Goal: Navigation & Orientation: Understand site structure

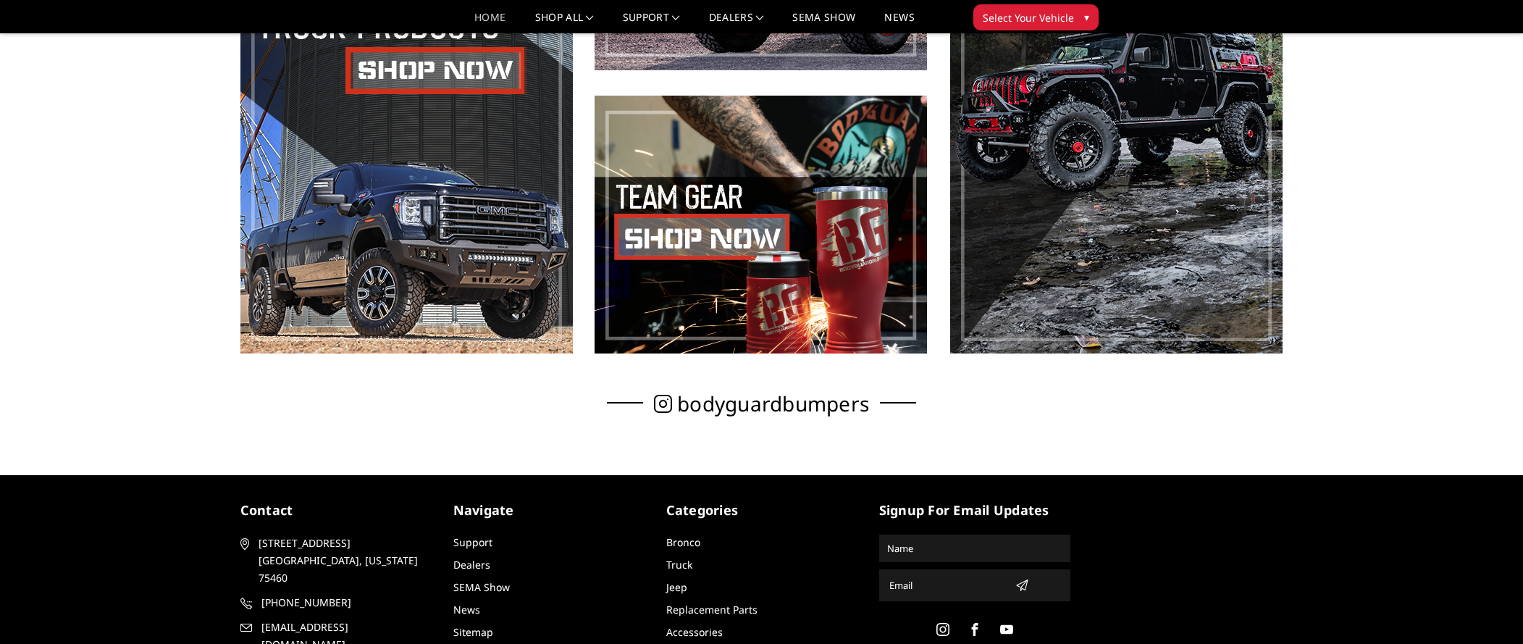
scroll to position [1111, 0]
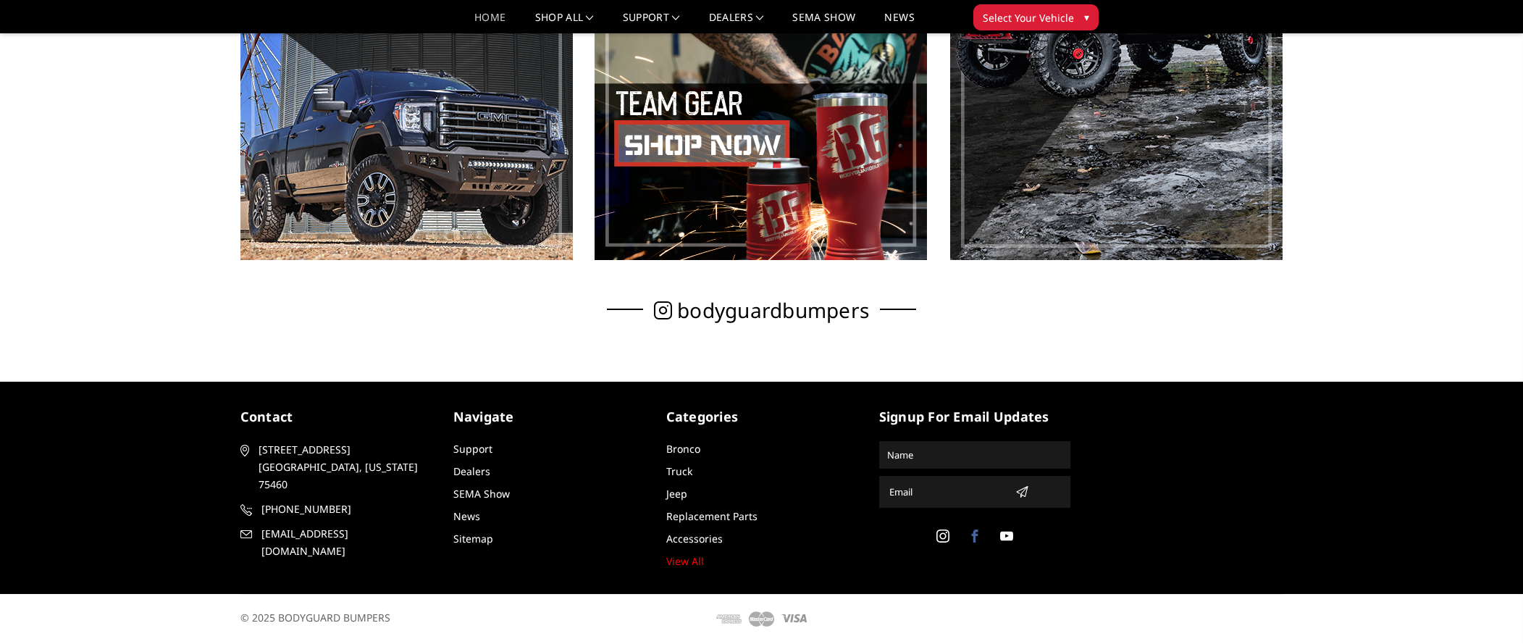
click at [972, 539] on icon at bounding box center [974, 535] width 13 height 13
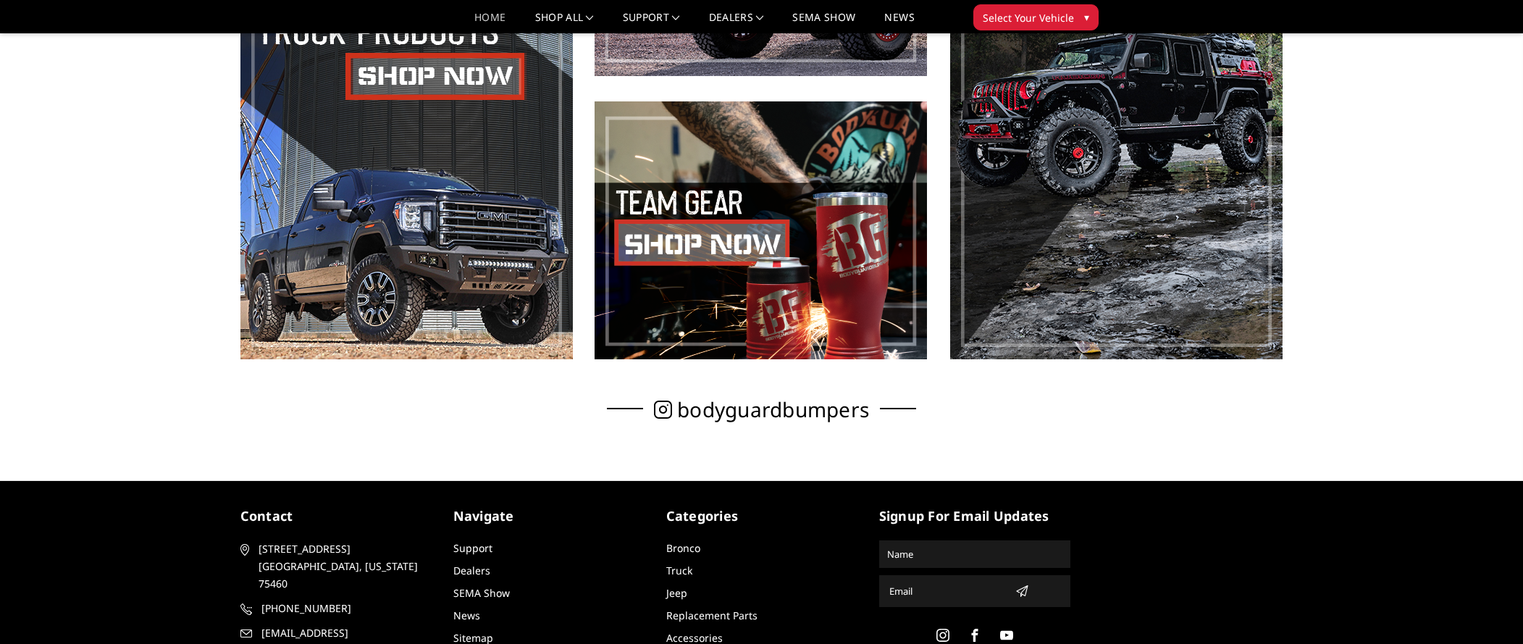
scroll to position [1111, 0]
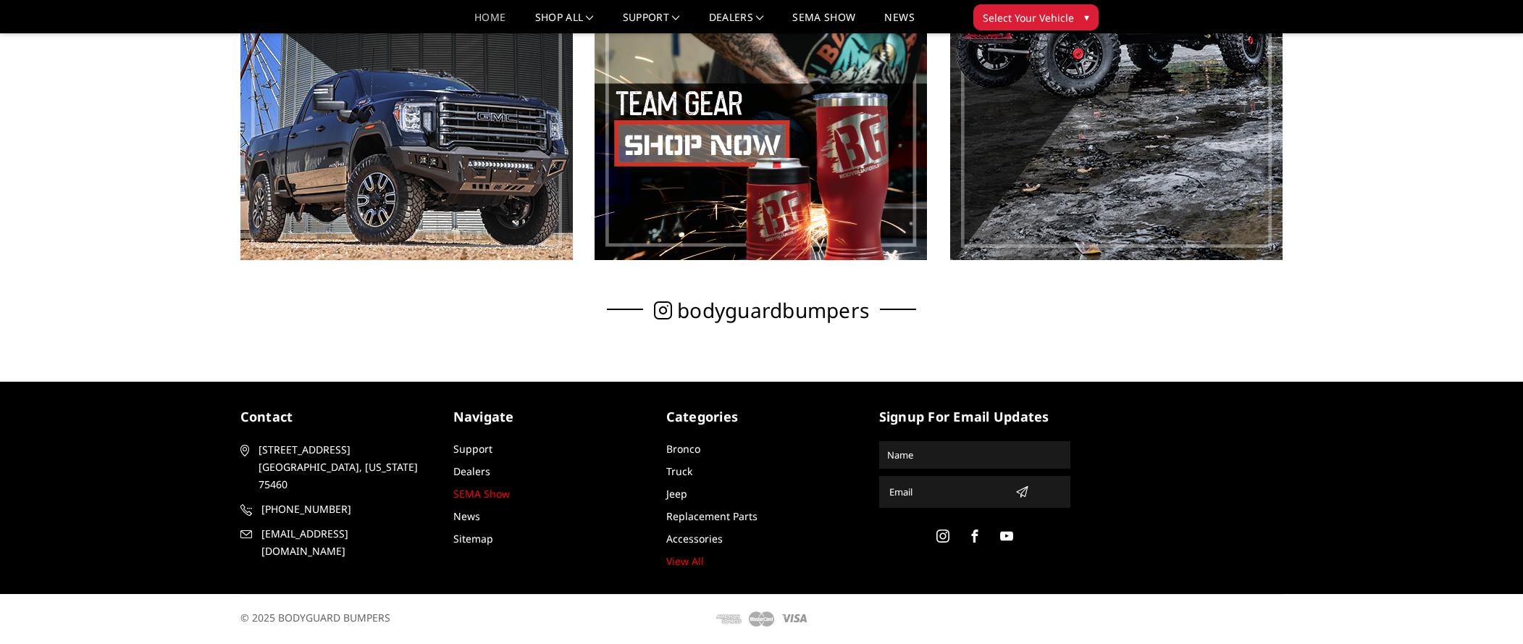
click at [487, 494] on link "SEMA Show" at bounding box center [481, 494] width 56 height 14
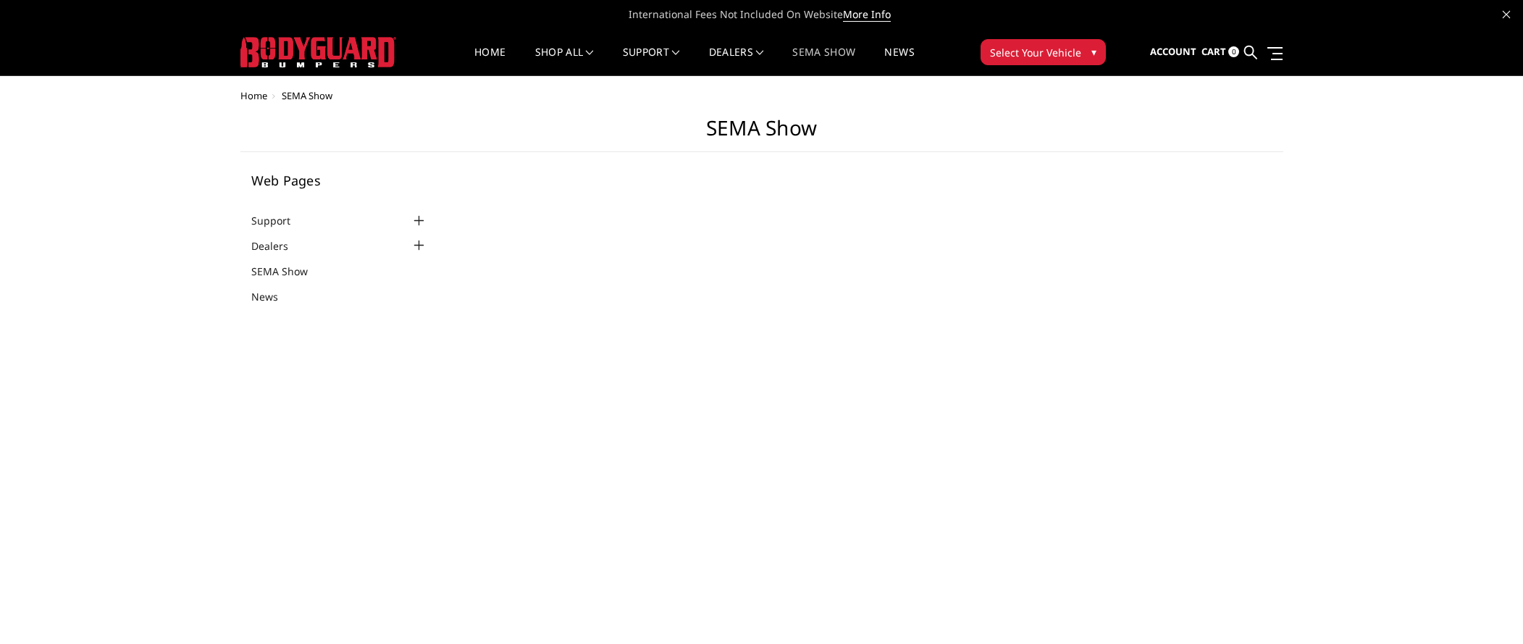
select select "US"
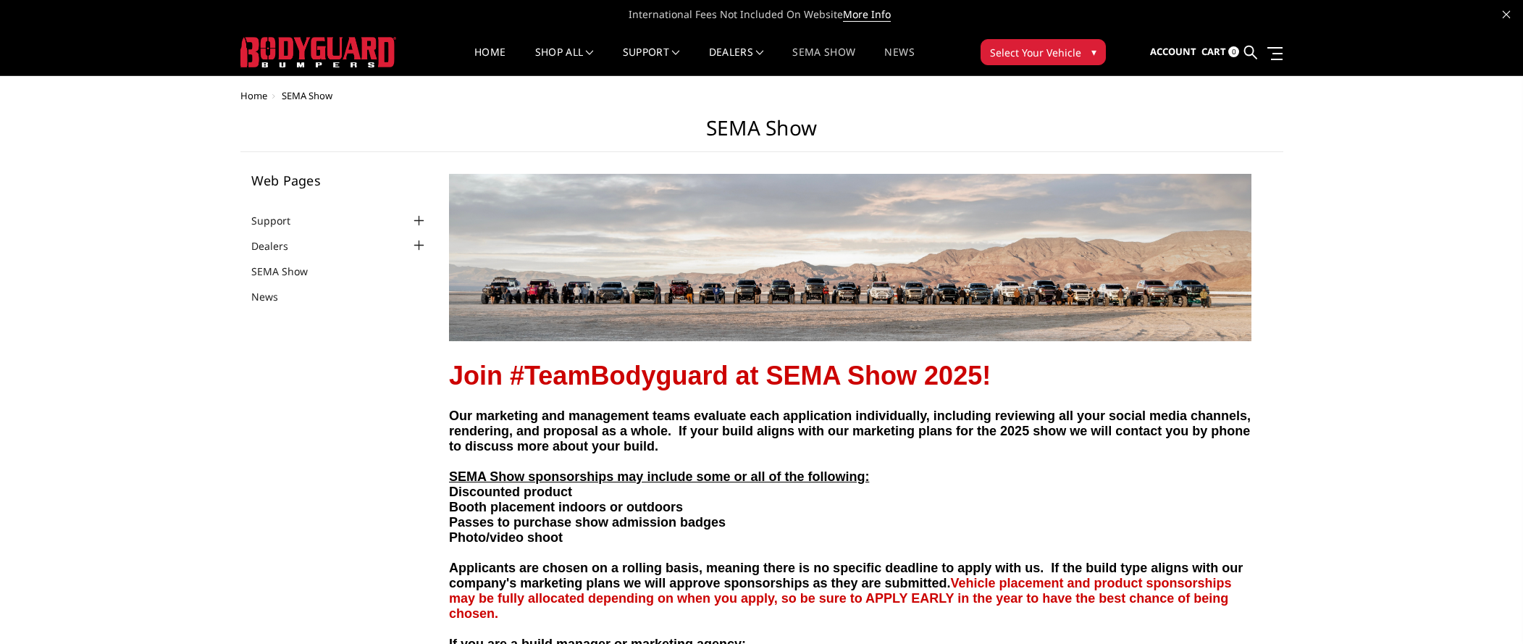
click at [892, 49] on link "News" at bounding box center [899, 61] width 30 height 28
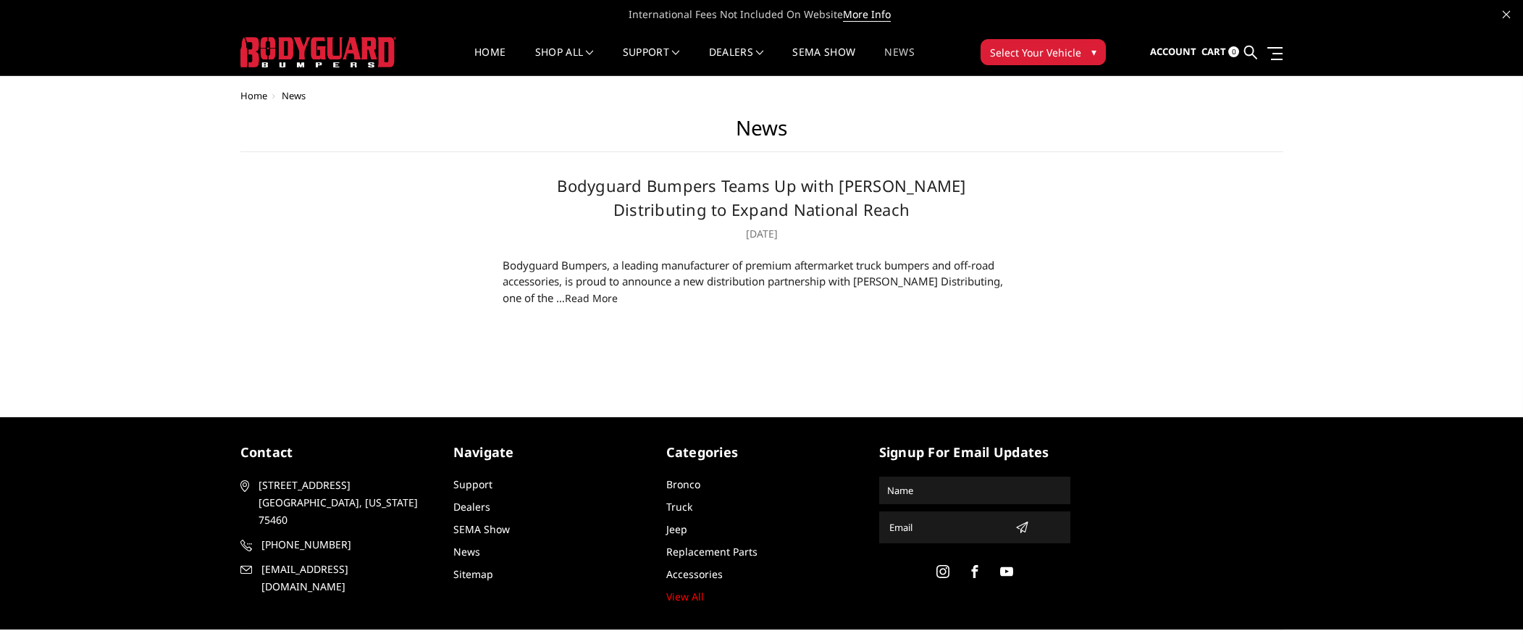
click at [565, 300] on link "read more" at bounding box center [591, 298] width 53 height 14
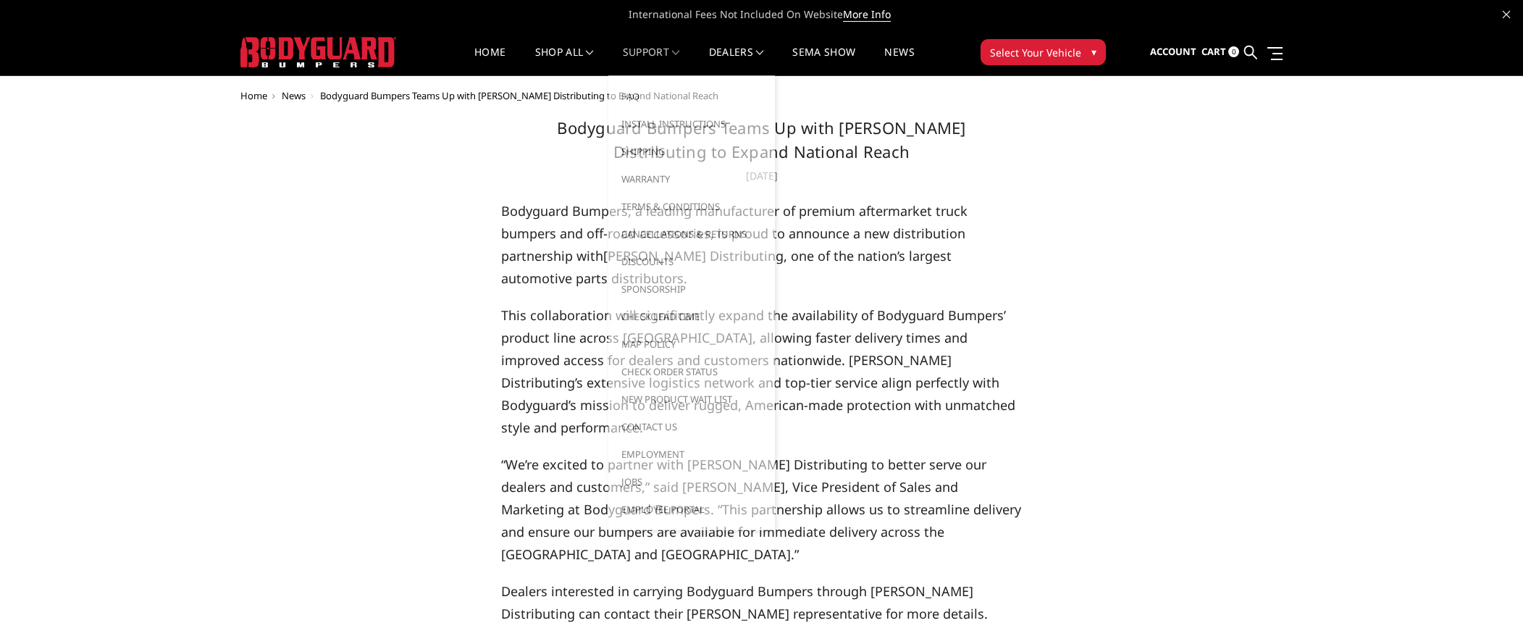
click at [647, 54] on link "Support" at bounding box center [651, 61] width 57 height 28
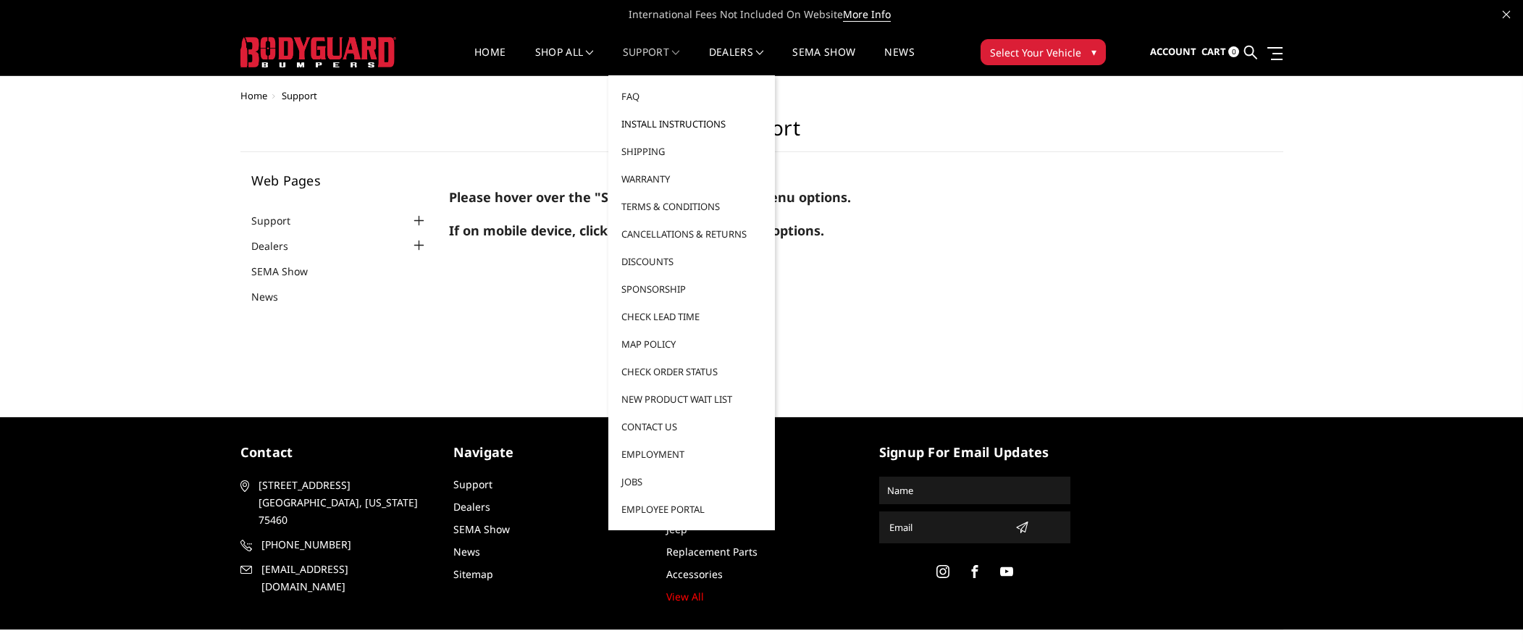
click at [643, 122] on link "Install Instructions" at bounding box center [691, 124] width 155 height 28
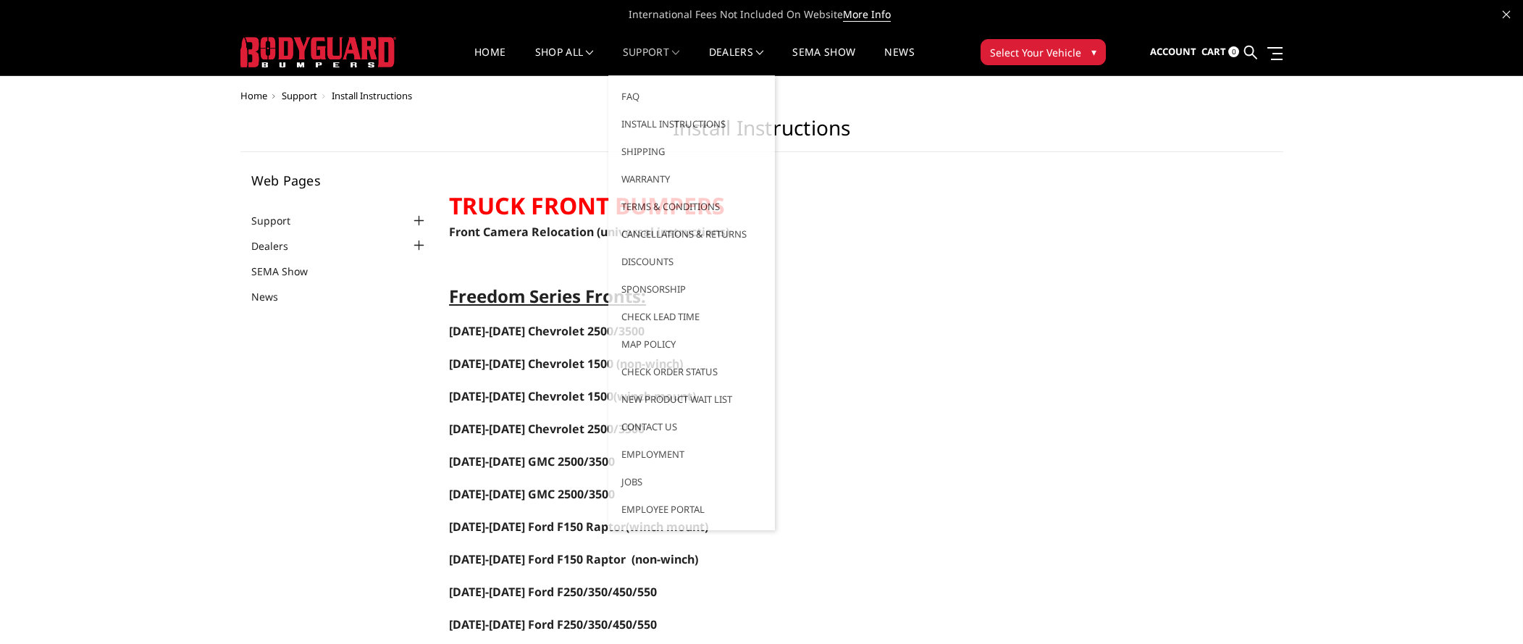
click at [668, 49] on link "Support" at bounding box center [651, 61] width 57 height 28
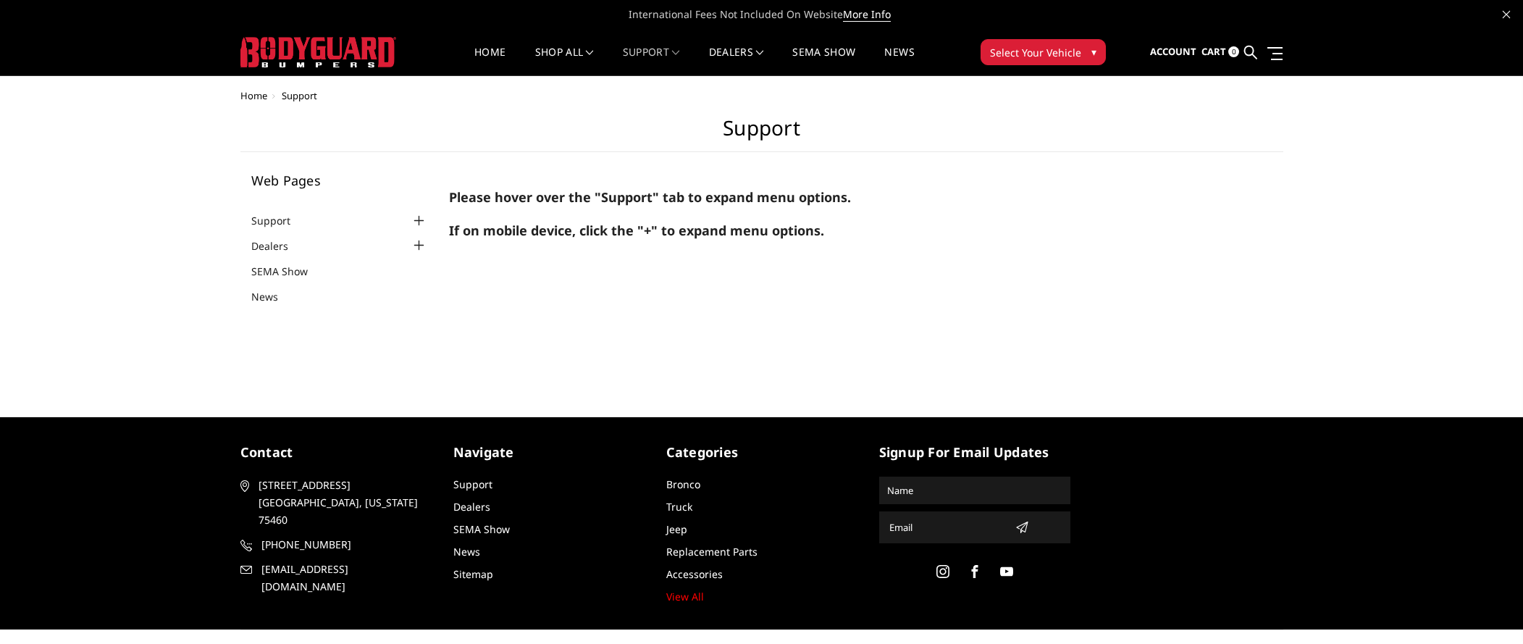
click at [386, 54] on img at bounding box center [318, 52] width 156 height 30
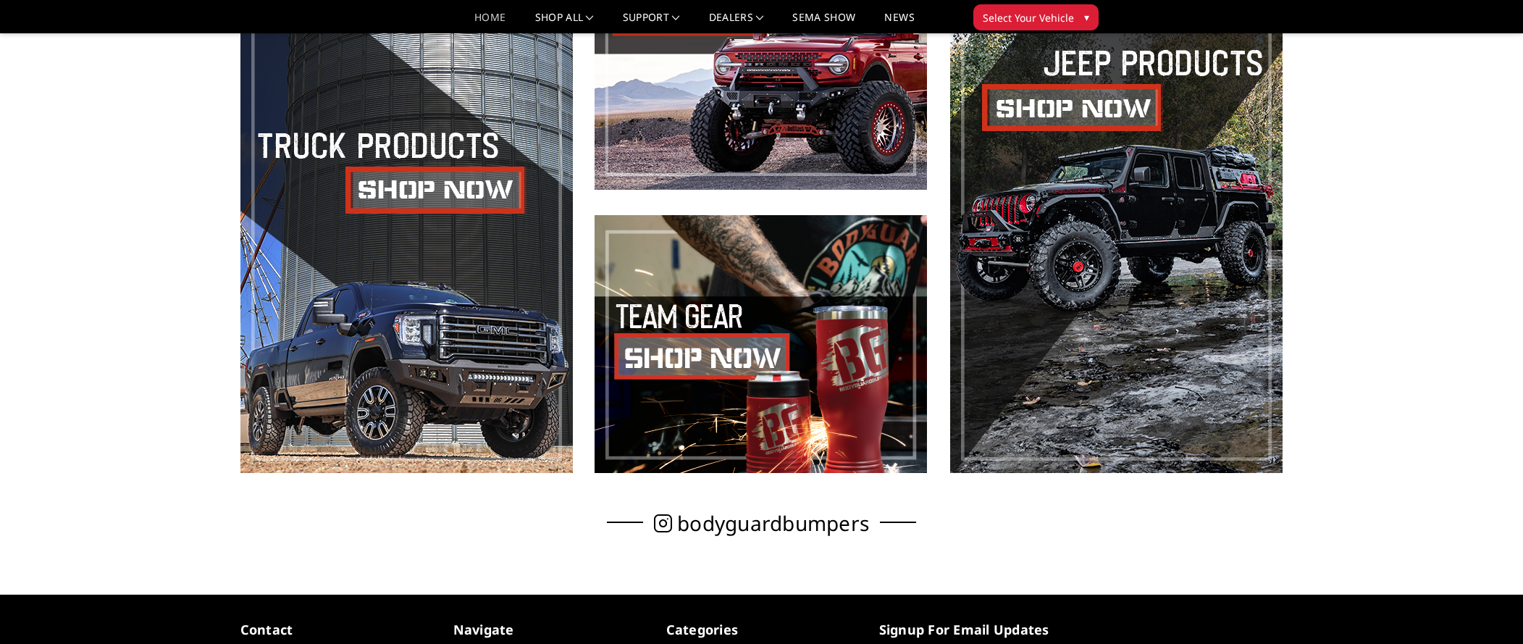
scroll to position [1111, 0]
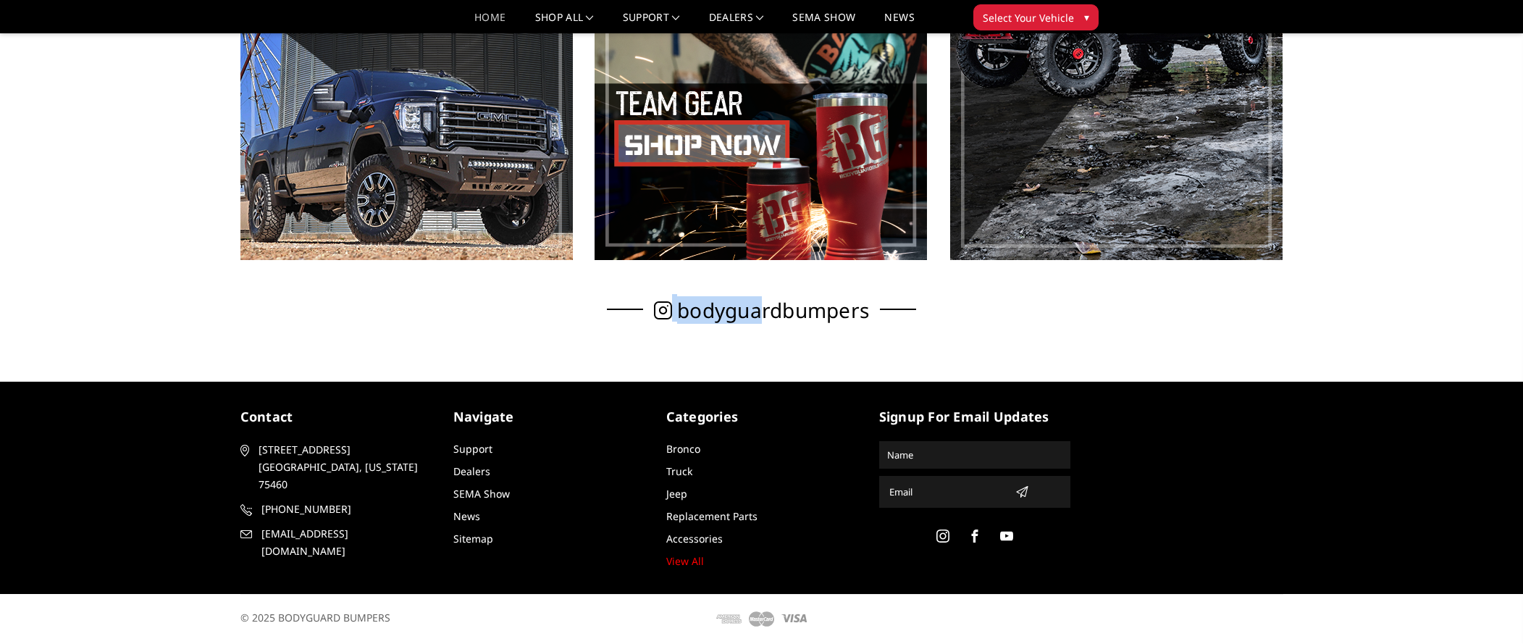
drag, startPoint x: 642, startPoint y: 308, endPoint x: 757, endPoint y: 301, distance: 115.4
click at [757, 301] on h2 "bodyguardbumpers" at bounding box center [761, 308] width 215 height 25
click at [984, 308] on div "bodyguardbumpers" at bounding box center [761, 308] width 1043 height 25
click at [1012, 536] on span at bounding box center [1006, 537] width 17 height 17
click at [936, 538] on use at bounding box center [942, 535] width 13 height 13
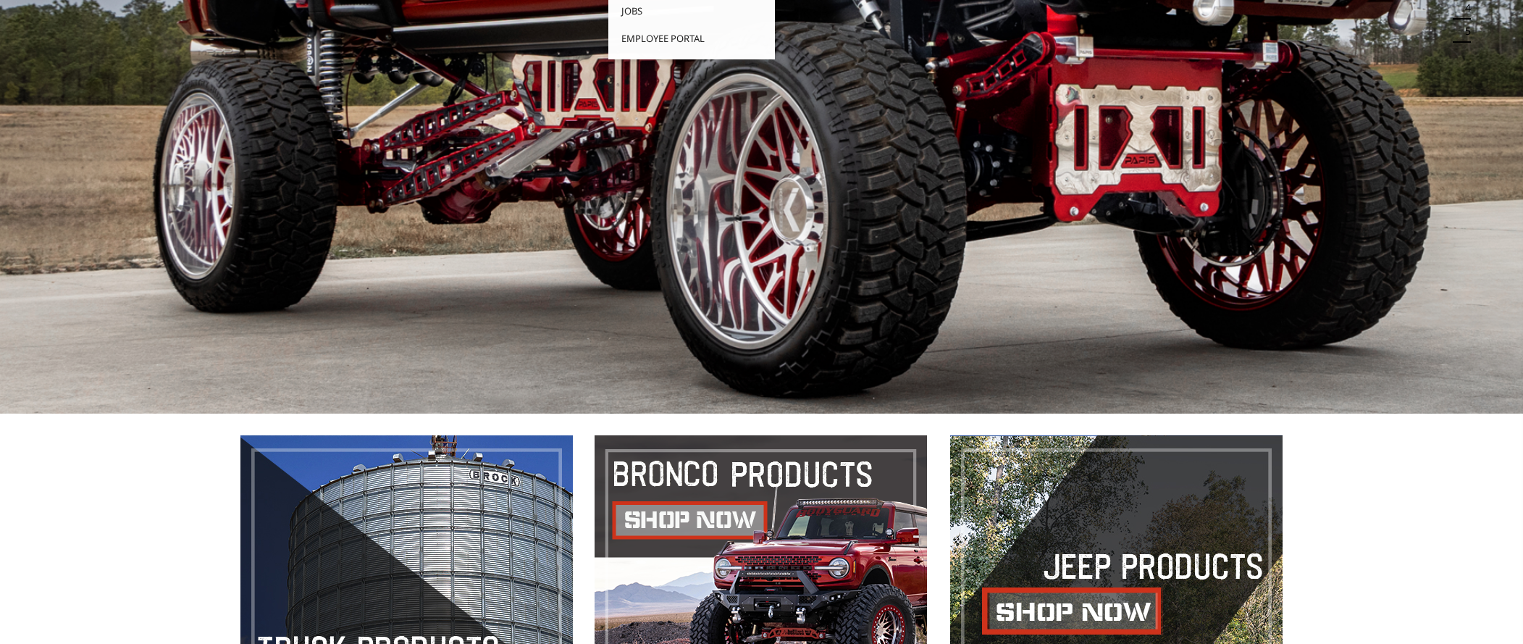
scroll to position [0, 0]
